Goal: Task Accomplishment & Management: Manage account settings

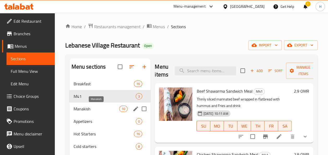
click at [107, 113] on div "Manakish 10" at bounding box center [109, 109] width 81 height 13
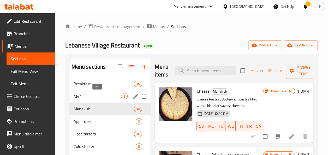
click at [99, 97] on span "M41" at bounding box center [98, 96] width 48 height 6
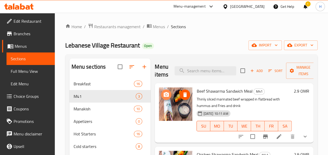
click at [166, 97] on icon "upload picture" at bounding box center [166, 95] width 6 height 6
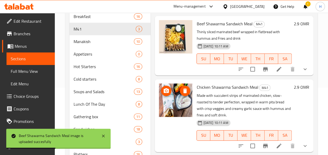
scroll to position [69, 0]
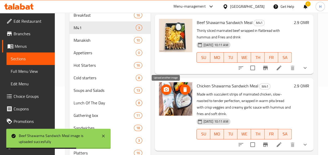
click at [162, 89] on span "upload picture" at bounding box center [166, 89] width 10 height 6
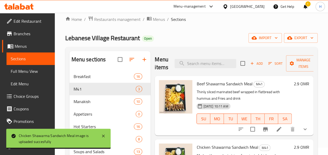
scroll to position [0, 0]
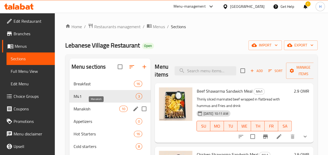
click at [92, 111] on span "Manakish" at bounding box center [97, 109] width 46 height 6
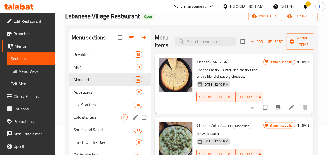
scroll to position [32, 0]
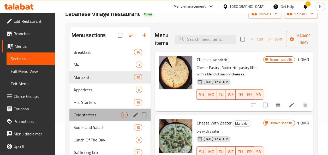
click at [92, 111] on div "Cold starters 8" at bounding box center [109, 115] width 81 height 13
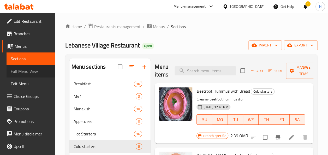
drag, startPoint x: 31, startPoint y: 73, endPoint x: 30, endPoint y: 46, distance: 26.9
click at [31, 73] on span "Full Menu View" at bounding box center [31, 71] width 40 height 6
click at [30, 46] on span "Menus" at bounding box center [33, 46] width 36 height 6
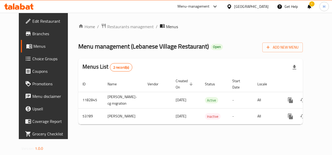
click at [32, 59] on span "Choice Groups" at bounding box center [51, 59] width 38 height 6
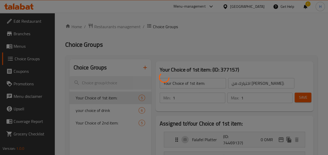
click at [29, 94] on div at bounding box center [164, 77] width 328 height 155
click at [22, 80] on div at bounding box center [164, 77] width 328 height 155
click at [23, 81] on div at bounding box center [164, 77] width 328 height 155
click at [25, 85] on div at bounding box center [164, 77] width 328 height 155
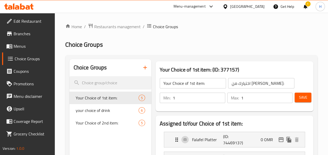
click at [21, 84] on span "Promotions" at bounding box center [32, 84] width 37 height 6
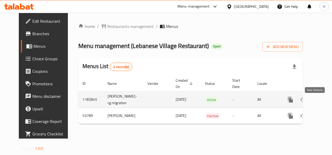
click at [325, 103] on icon "enhanced table" at bounding box center [328, 100] width 6 height 6
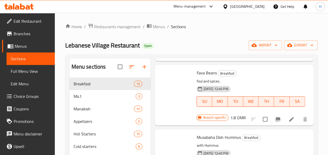
scroll to position [102, 0]
